Goal: Information Seeking & Learning: Learn about a topic

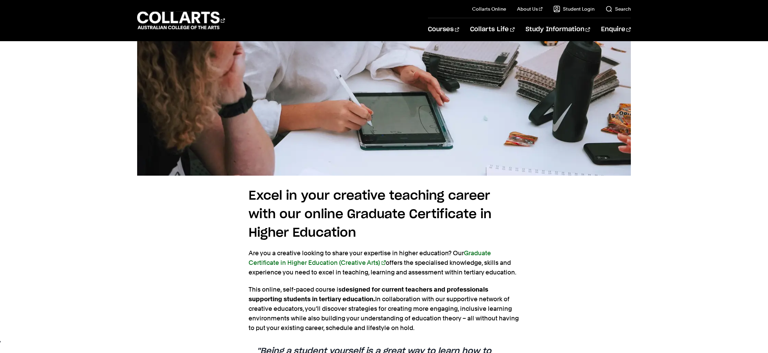
scroll to position [2239, 0]
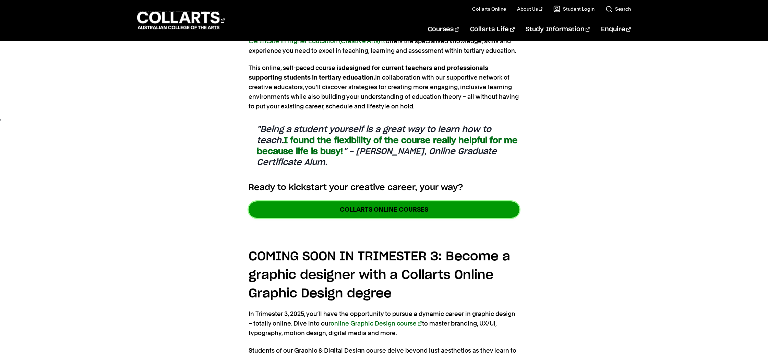
click at [401, 207] on link "COLLARTS ONLINE COURSES" at bounding box center [384, 209] width 271 height 16
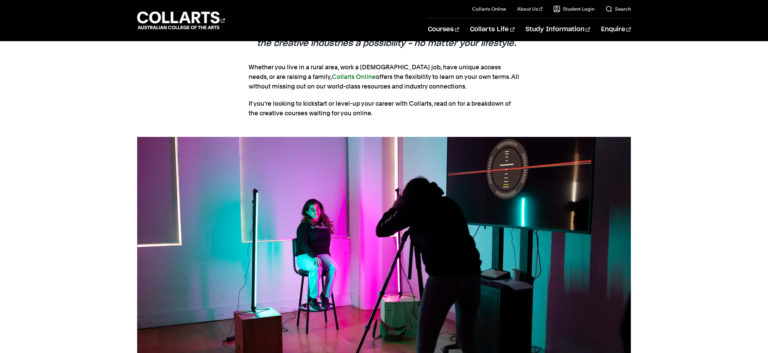
scroll to position [0, 0]
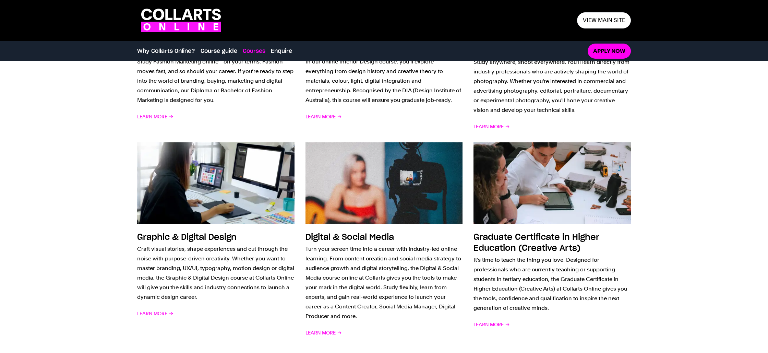
scroll to position [670, 0]
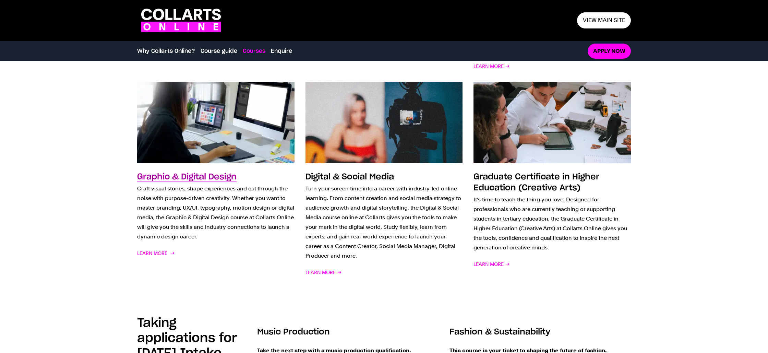
click at [251, 233] on p "Craft visual stories, shape experiences and cut through the noise with purpose-…" at bounding box center [215, 213] width 157 height 58
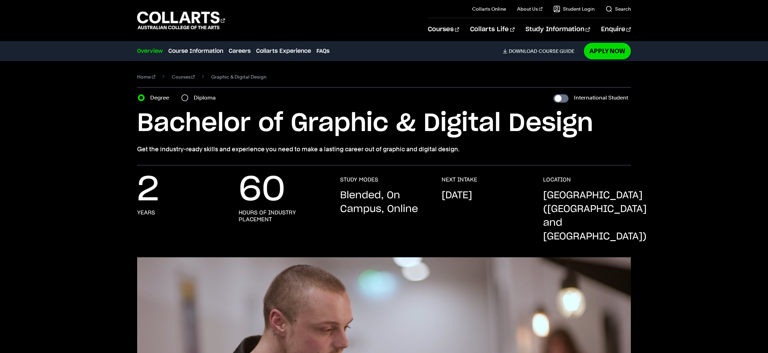
click at [194, 98] on label "Diploma" at bounding box center [207, 98] width 26 height 10
click at [188, 98] on input "Diploma" at bounding box center [184, 97] width 7 height 7
radio input "true"
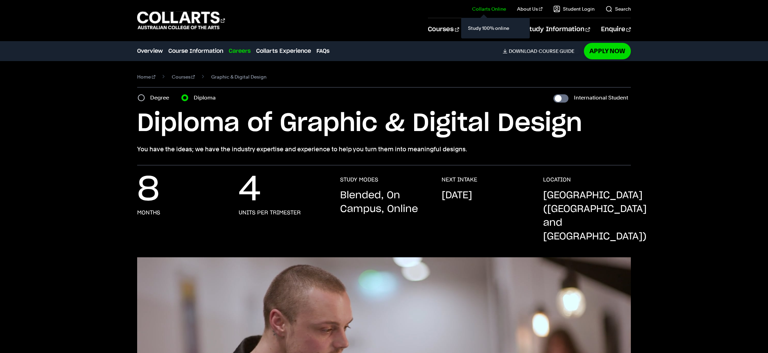
click at [499, 8] on link "Collarts Online" at bounding box center [489, 8] width 34 height 7
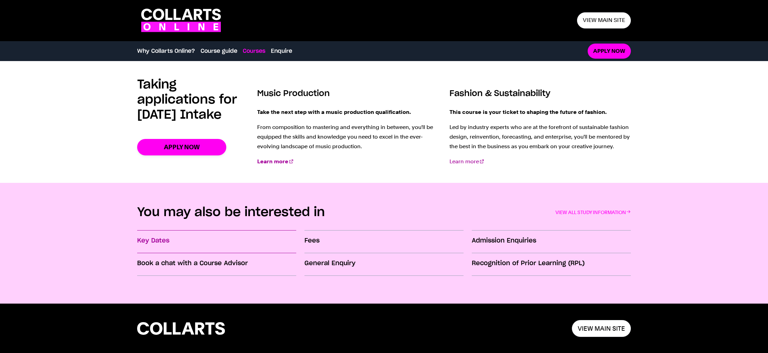
scroll to position [917, 0]
click at [149, 244] on h3 "Key Dates" at bounding box center [216, 240] width 159 height 9
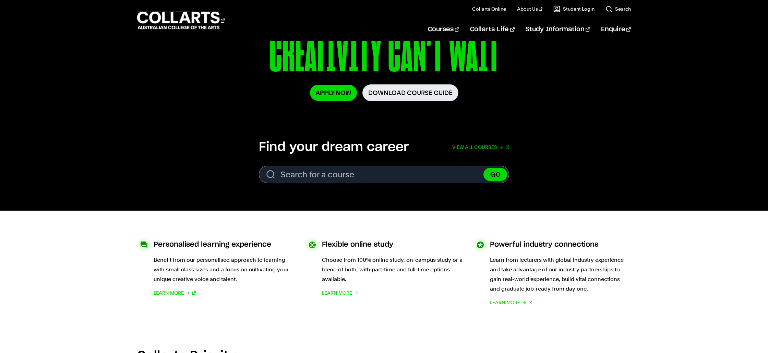
scroll to position [136, 0]
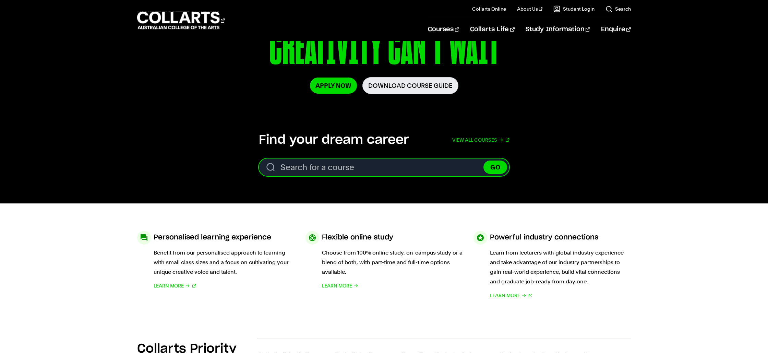
click at [325, 168] on input "Search for a course" at bounding box center [384, 166] width 250 height 17
type input "ux"
click at [483, 160] on button "GO" at bounding box center [495, 166] width 24 height 13
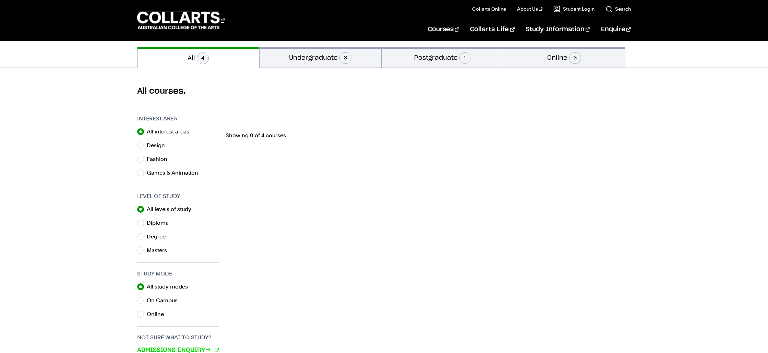
scroll to position [147, 0]
click at [159, 147] on label "Design" at bounding box center [159, 146] width 24 height 10
click at [144, 147] on input "Design" at bounding box center [140, 145] width 7 height 7
radio input "true"
